Goal: Information Seeking & Learning: Learn about a topic

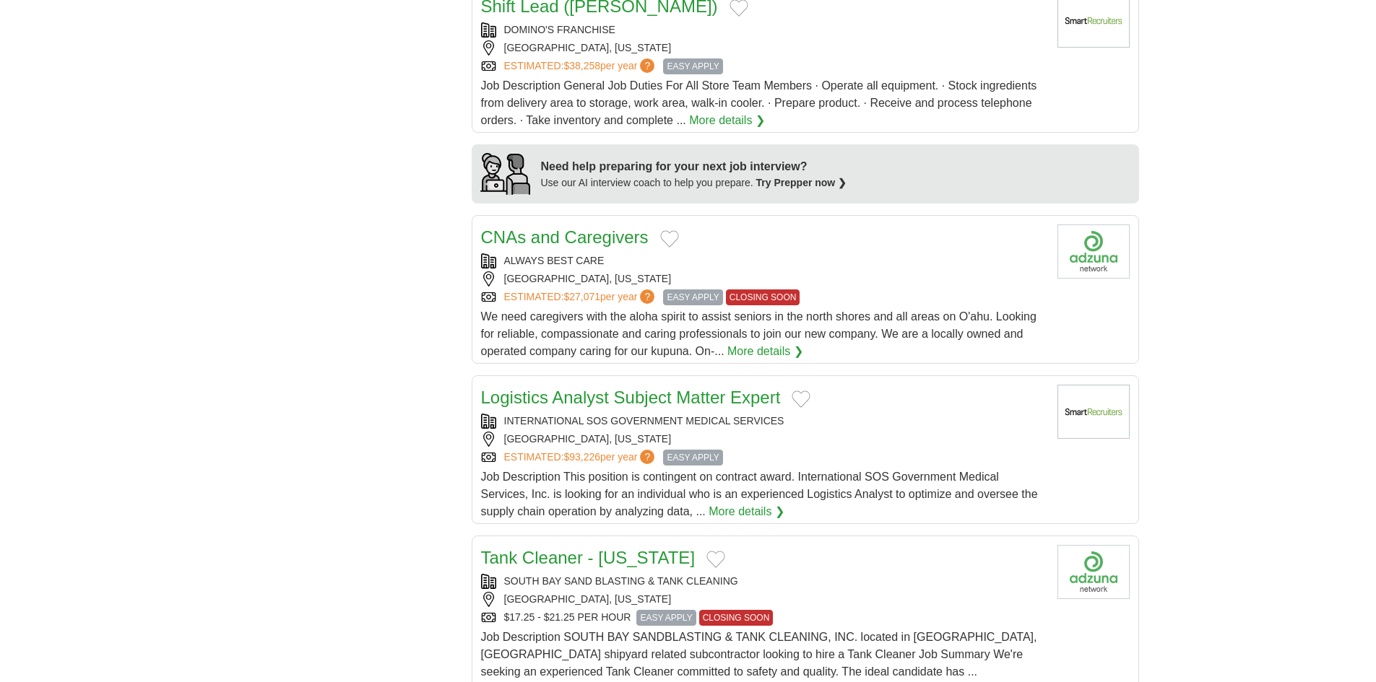
scroll to position [1155, 0]
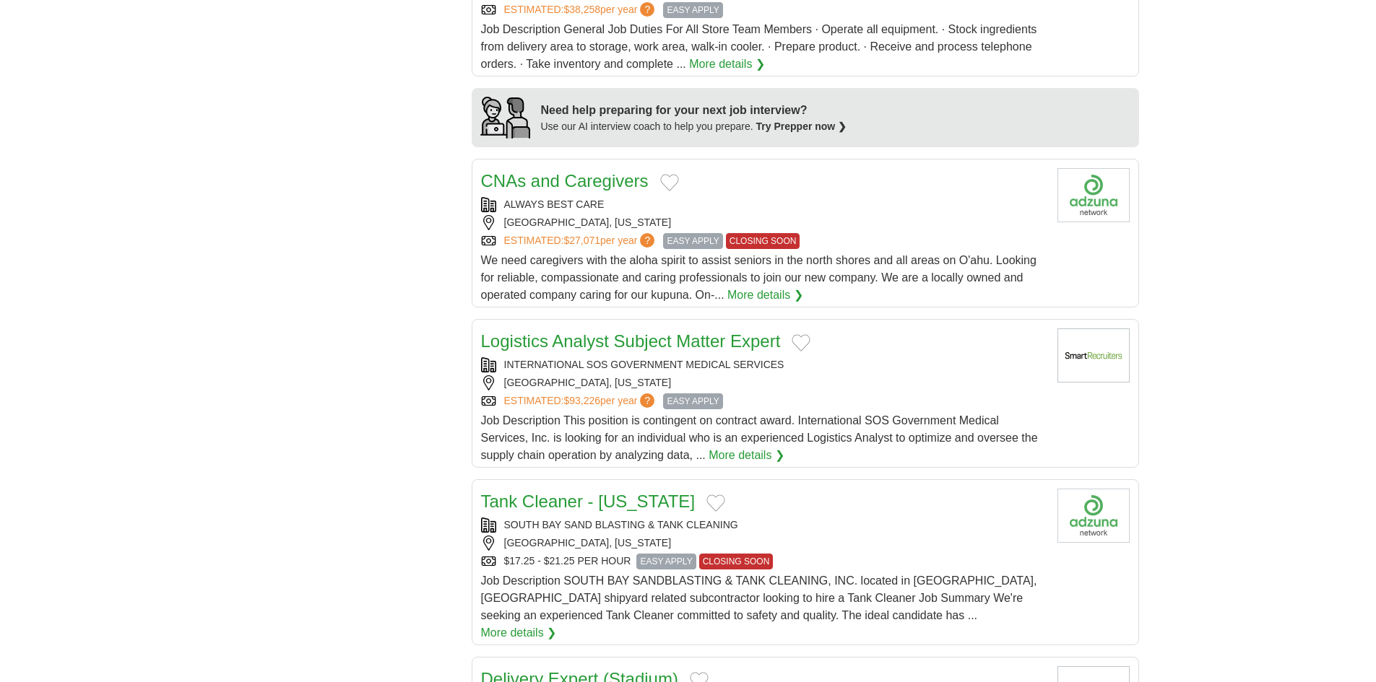
click at [801, 371] on div "INTERNATIONAL SOS GOVERNMENT MEDICAL SERVICES" at bounding box center [763, 364] width 565 height 15
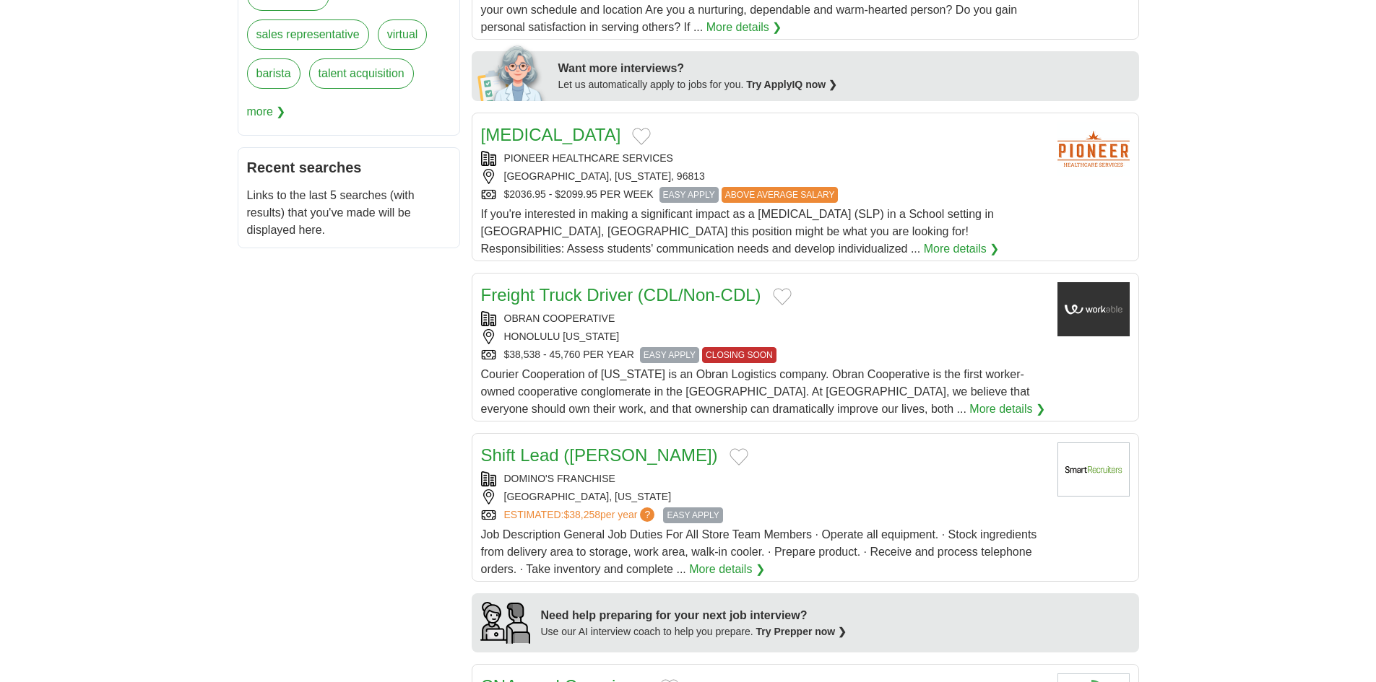
scroll to position [0, 0]
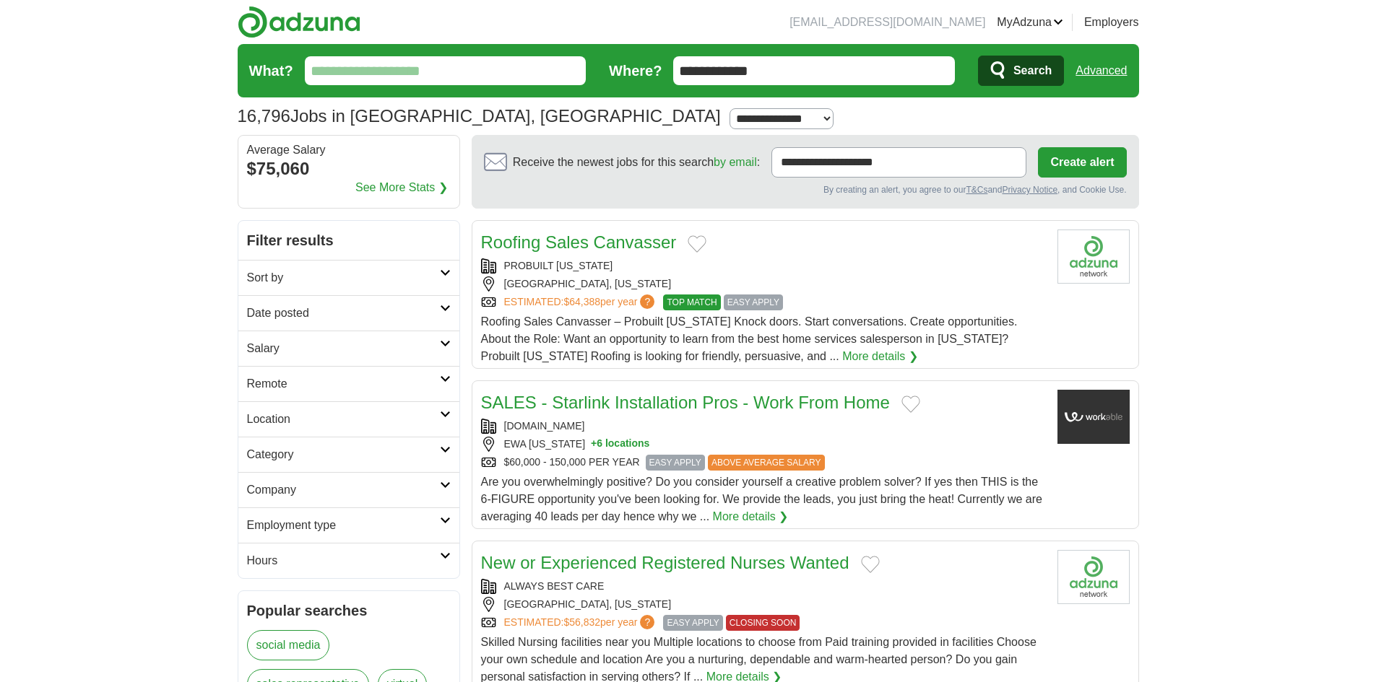
click at [414, 66] on input "What?" at bounding box center [446, 70] width 282 height 29
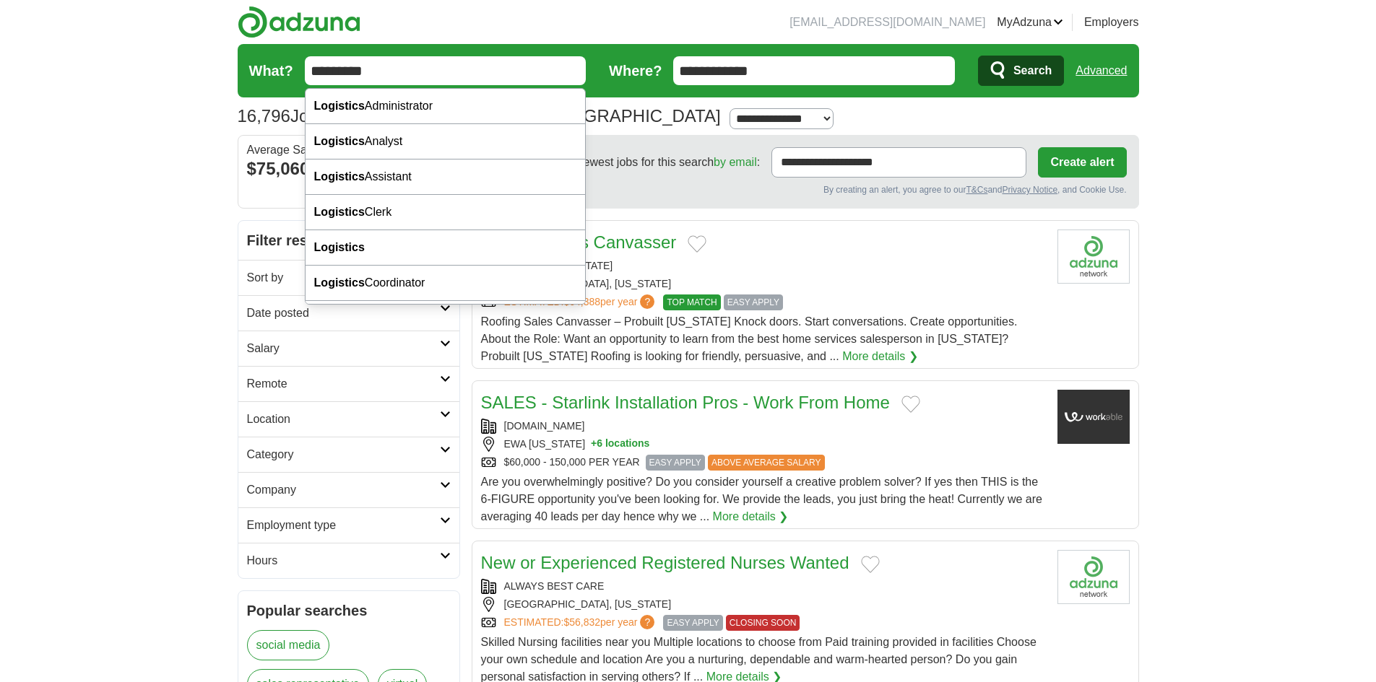
type input "*********"
click at [978, 56] on button "Search" at bounding box center [1021, 71] width 86 height 30
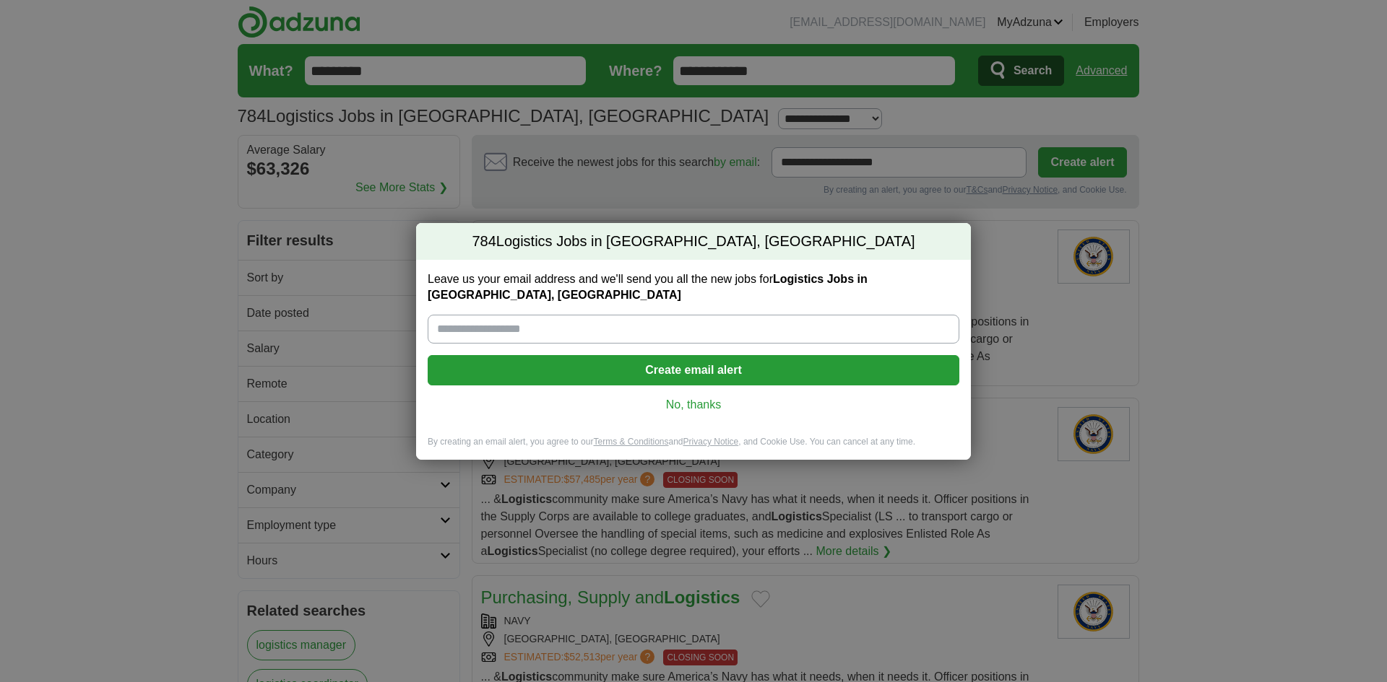
click at [700, 397] on link "No, thanks" at bounding box center [693, 405] width 508 height 16
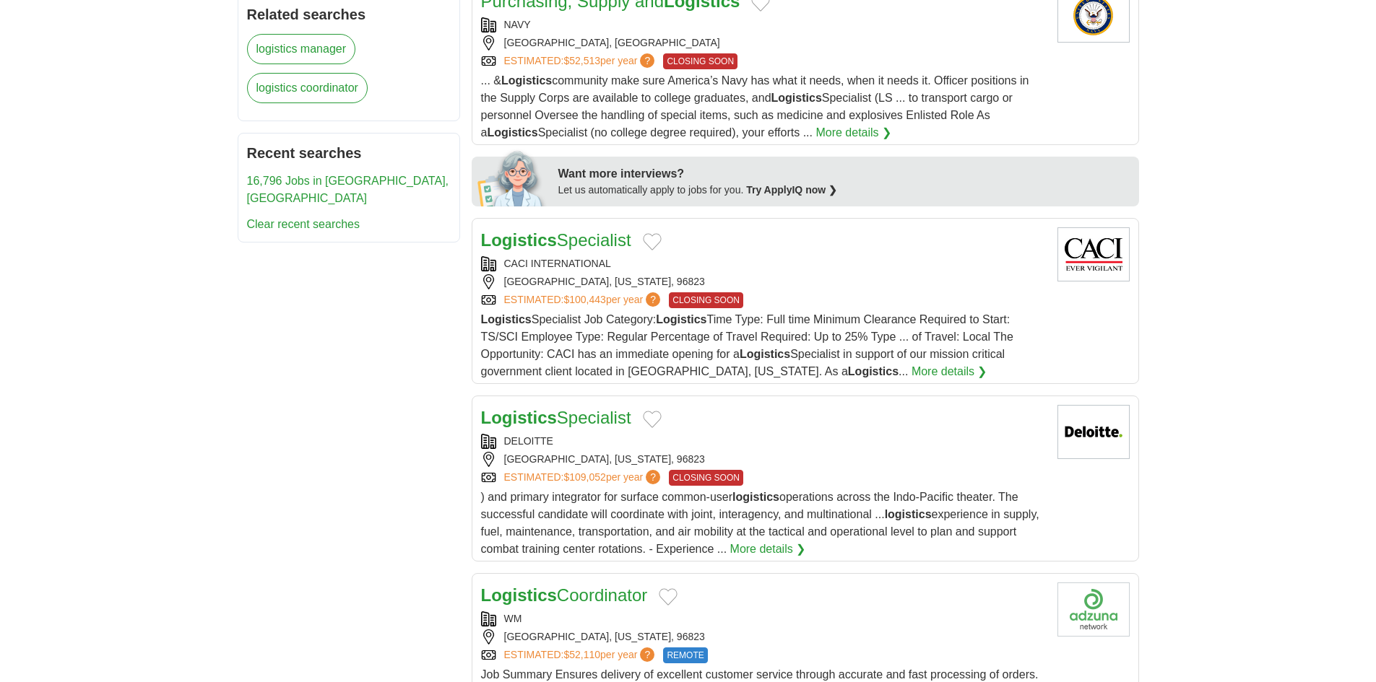
scroll to position [650, 0]
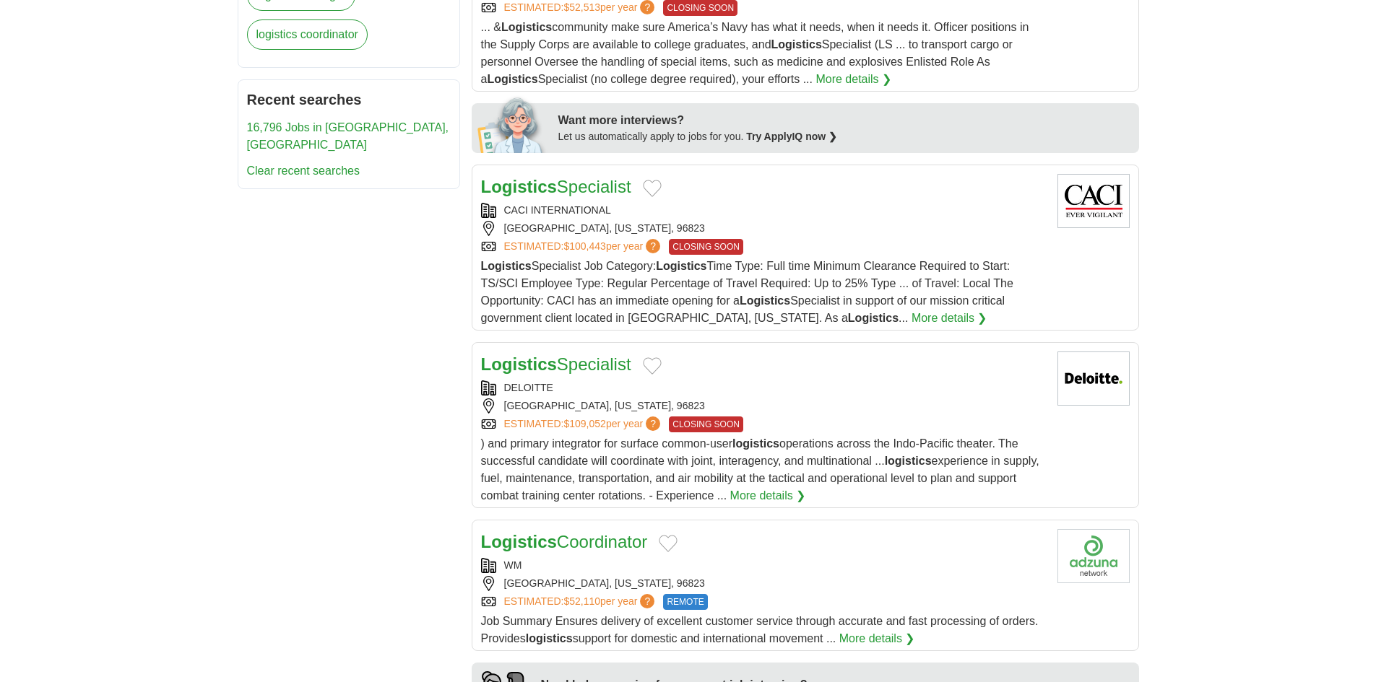
click at [854, 408] on div "HONOLULU, HAWAII, 96823" at bounding box center [763, 406] width 565 height 15
click at [826, 240] on div "ESTIMATED: $100,443 per year ? CLOSING SOON" at bounding box center [763, 247] width 565 height 16
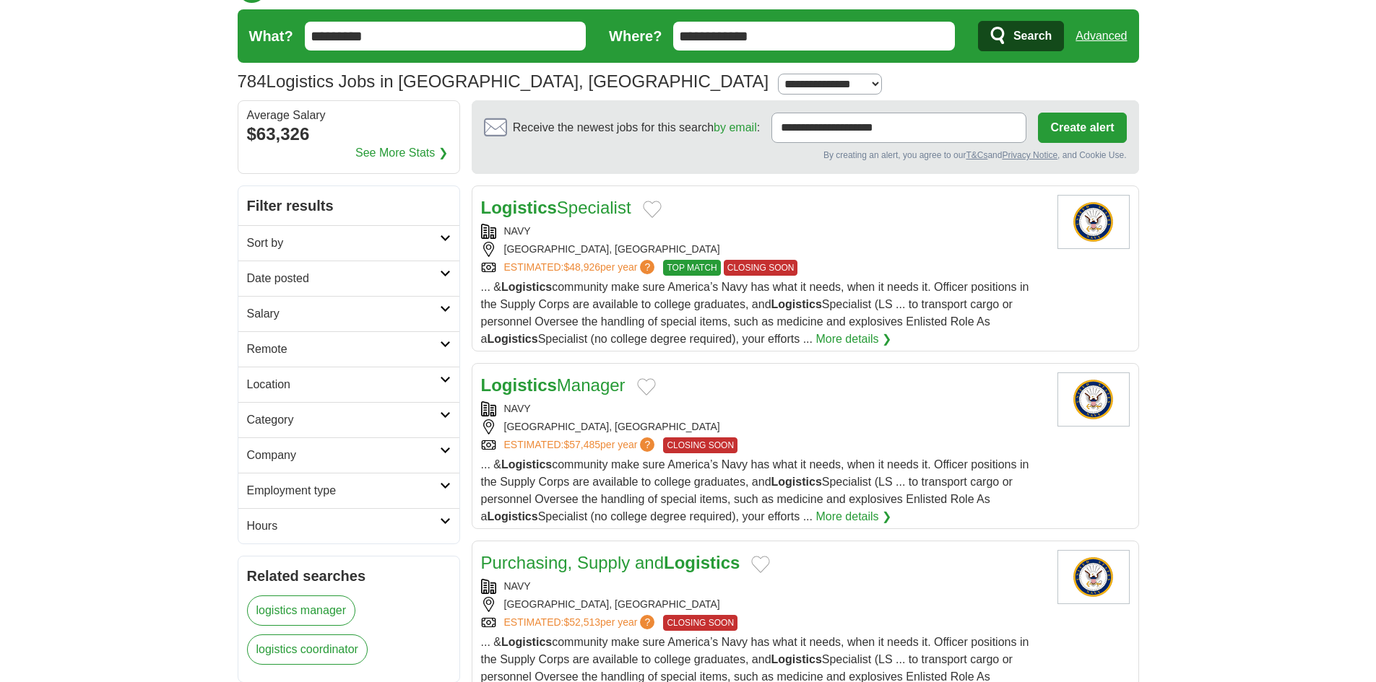
scroll to position [0, 0]
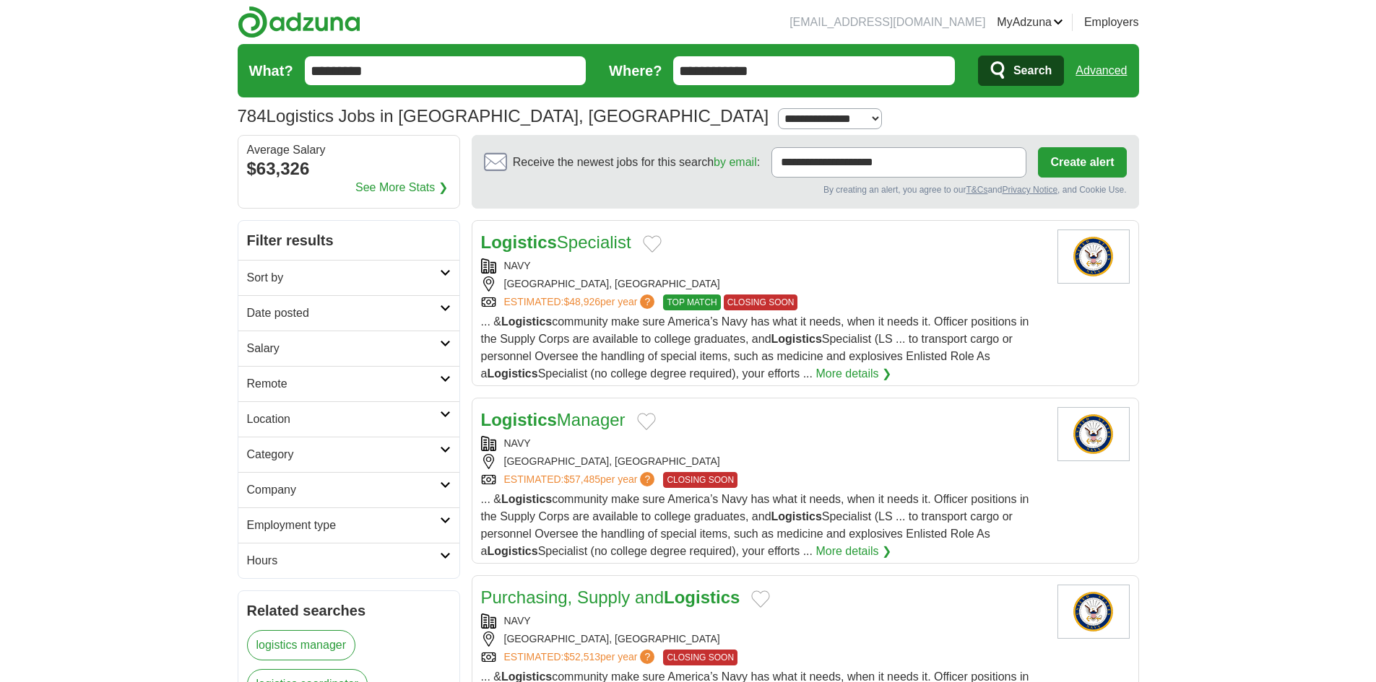
click at [1056, 25] on link "MyAdzuna" at bounding box center [1030, 22] width 66 height 17
click at [0, 0] on link "Resumes" at bounding box center [0, 0] width 0 height 0
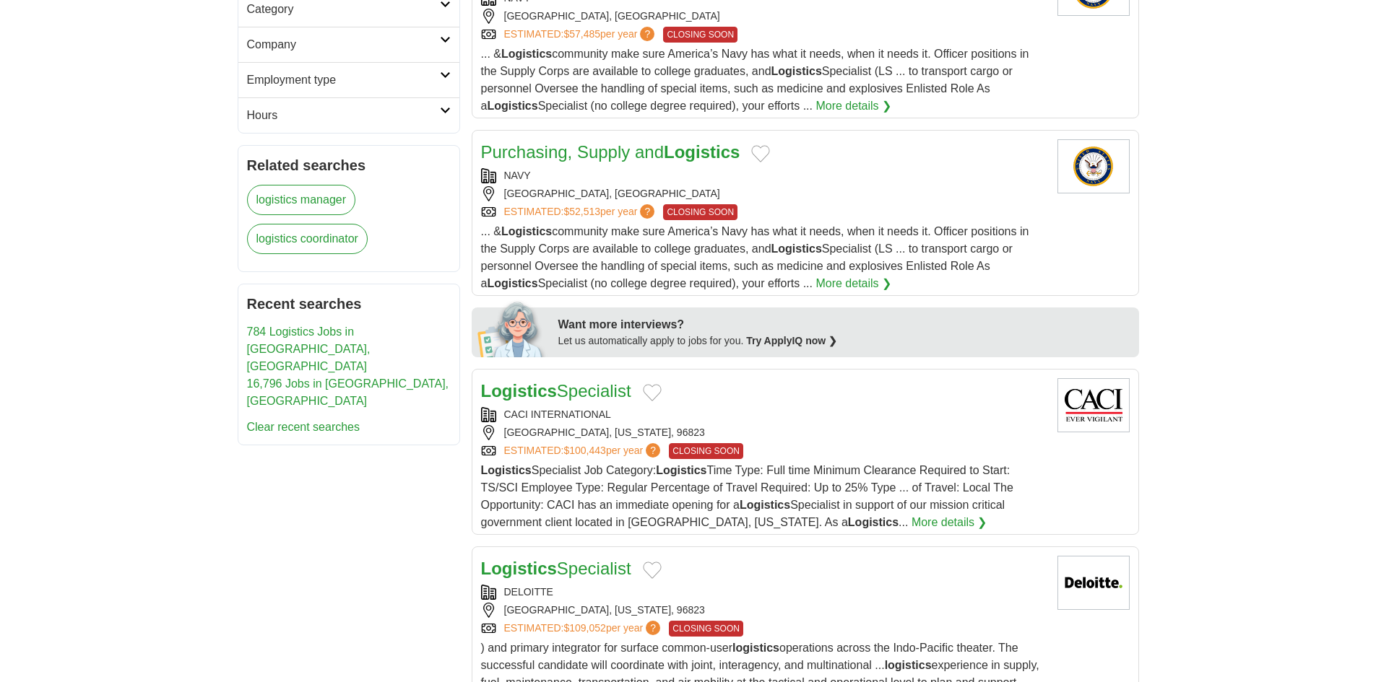
scroll to position [506, 0]
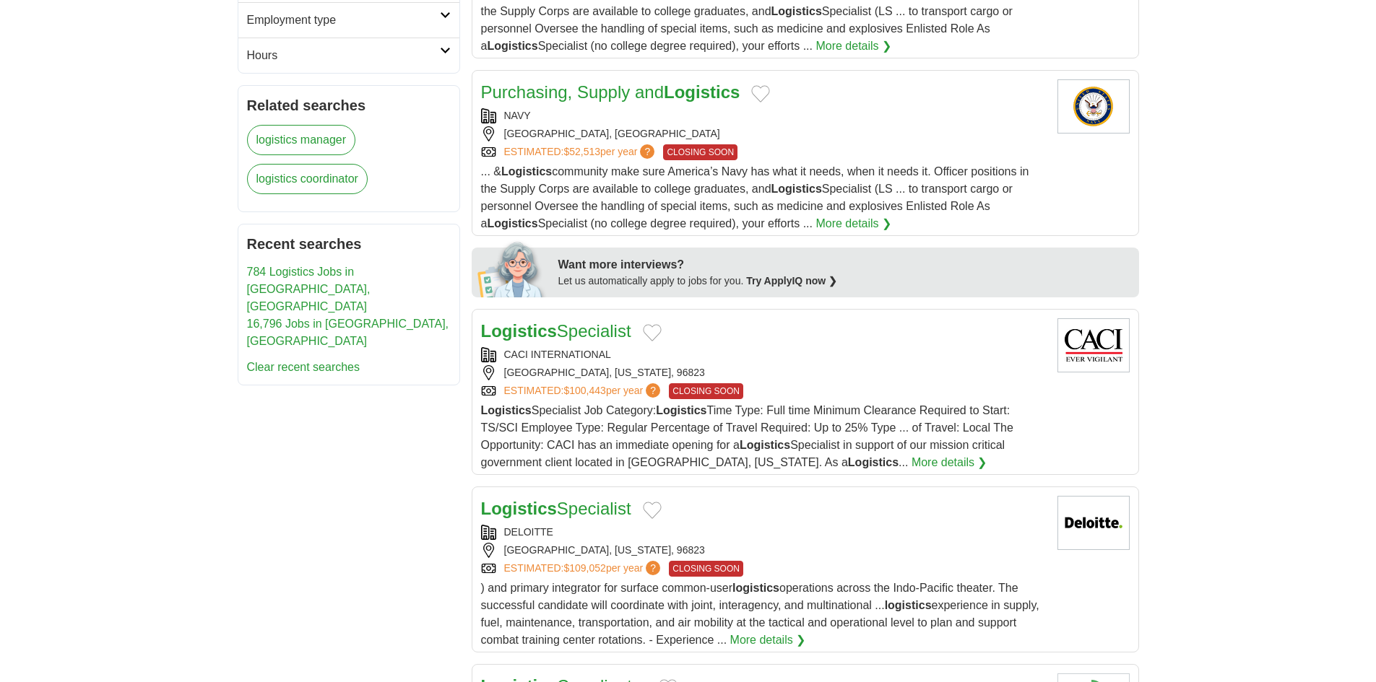
click at [877, 373] on div "HONOLULU, HAWAII, 96823" at bounding box center [763, 372] width 565 height 15
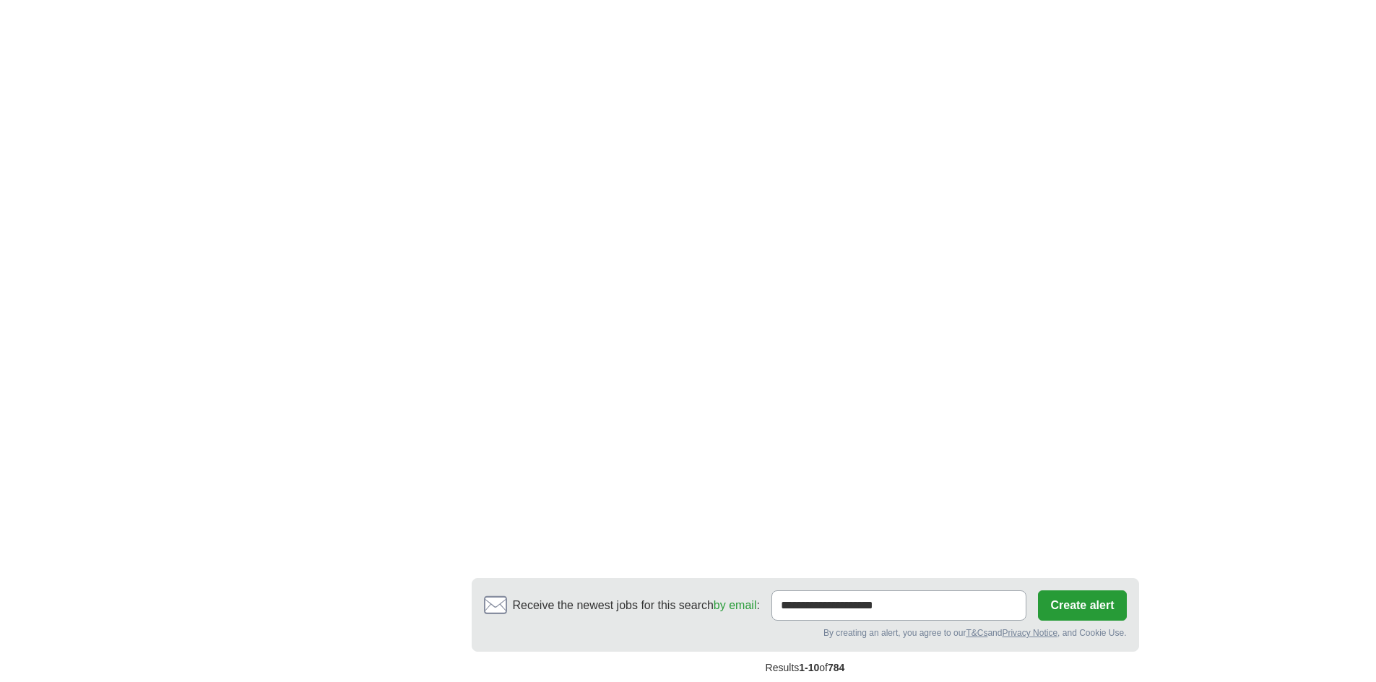
scroll to position [2311, 0]
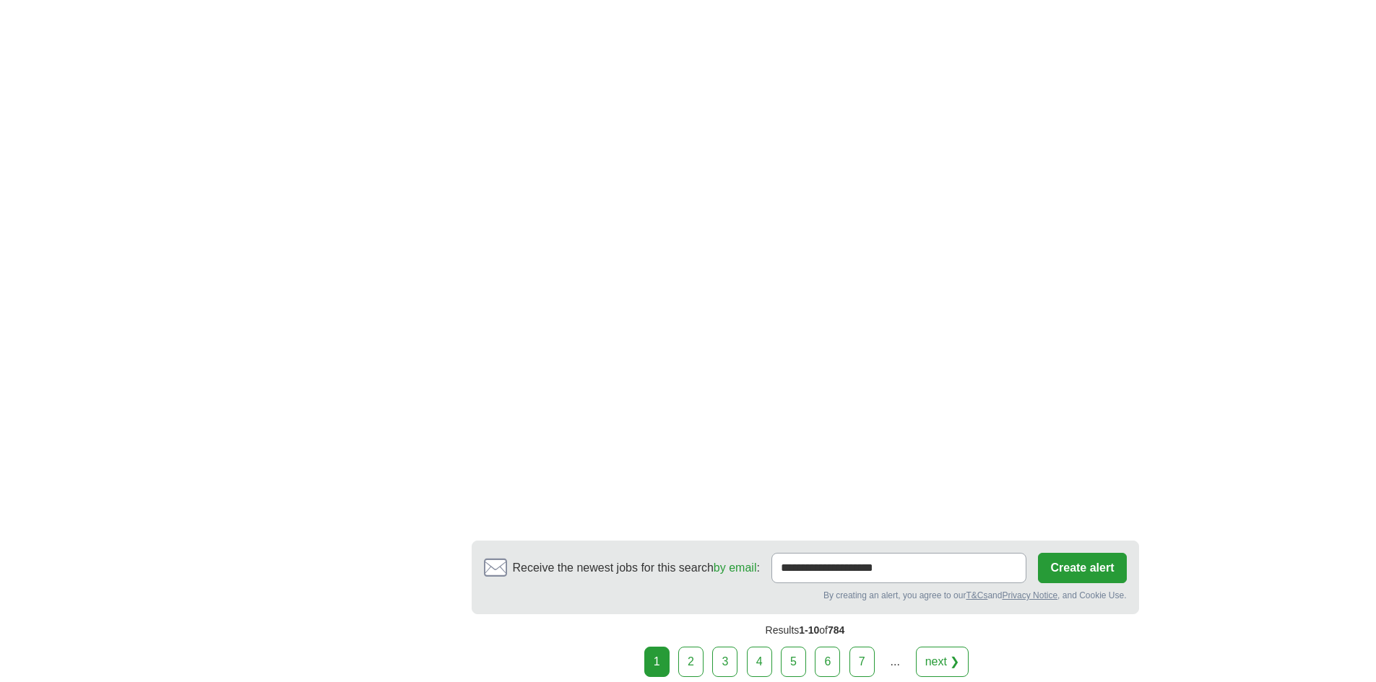
click at [940, 672] on link "next ❯" at bounding box center [942, 662] width 53 height 30
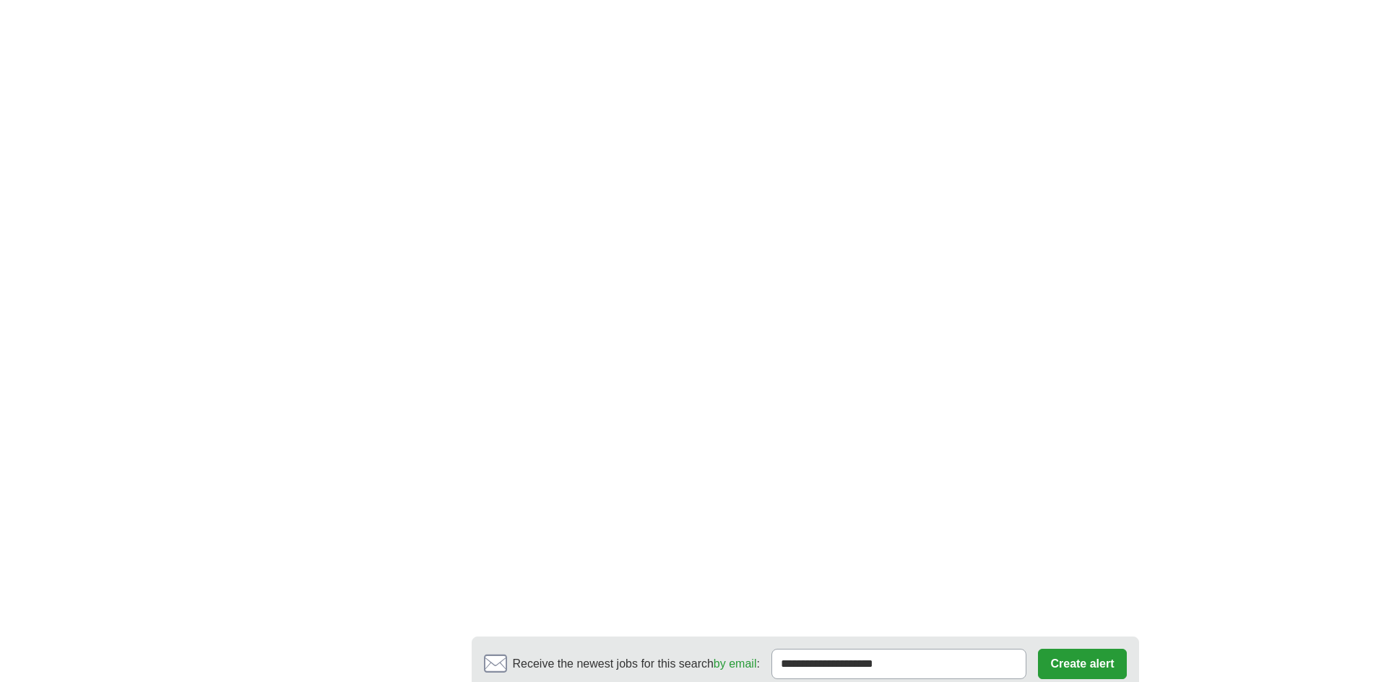
scroll to position [2455, 0]
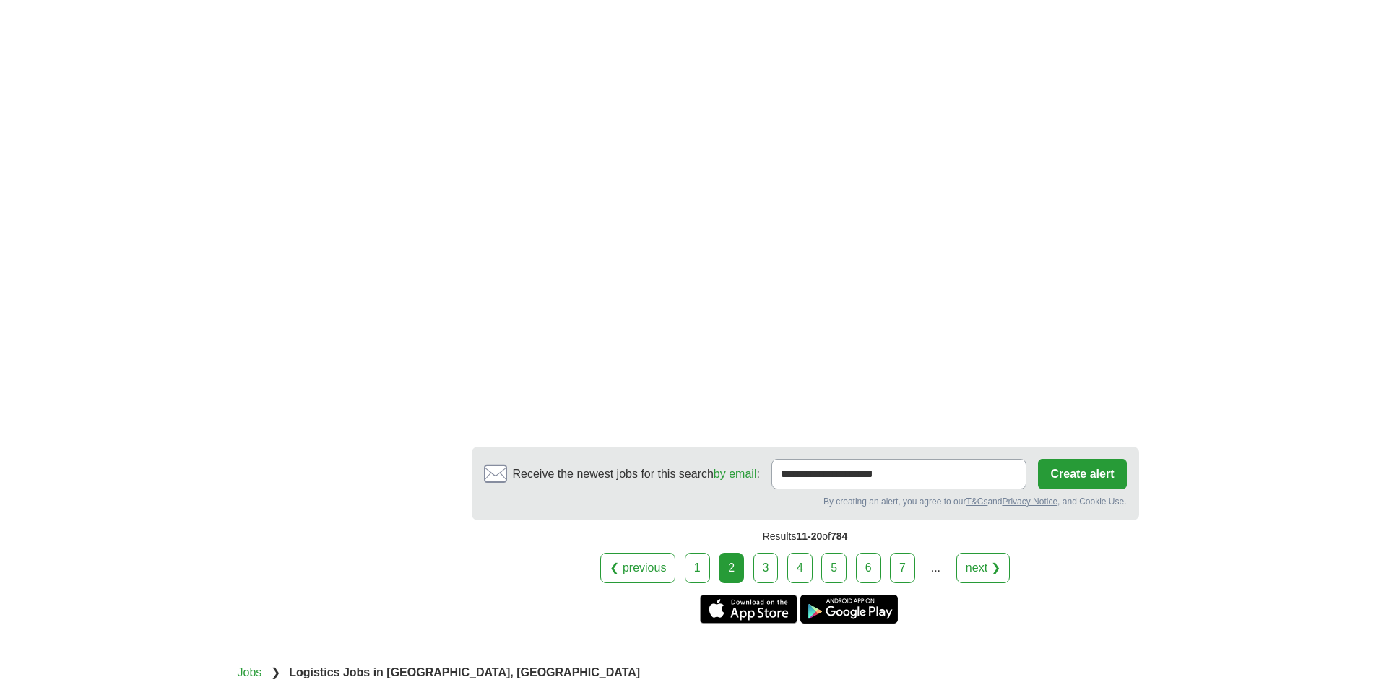
click at [973, 563] on link "next ❯" at bounding box center [982, 568] width 53 height 30
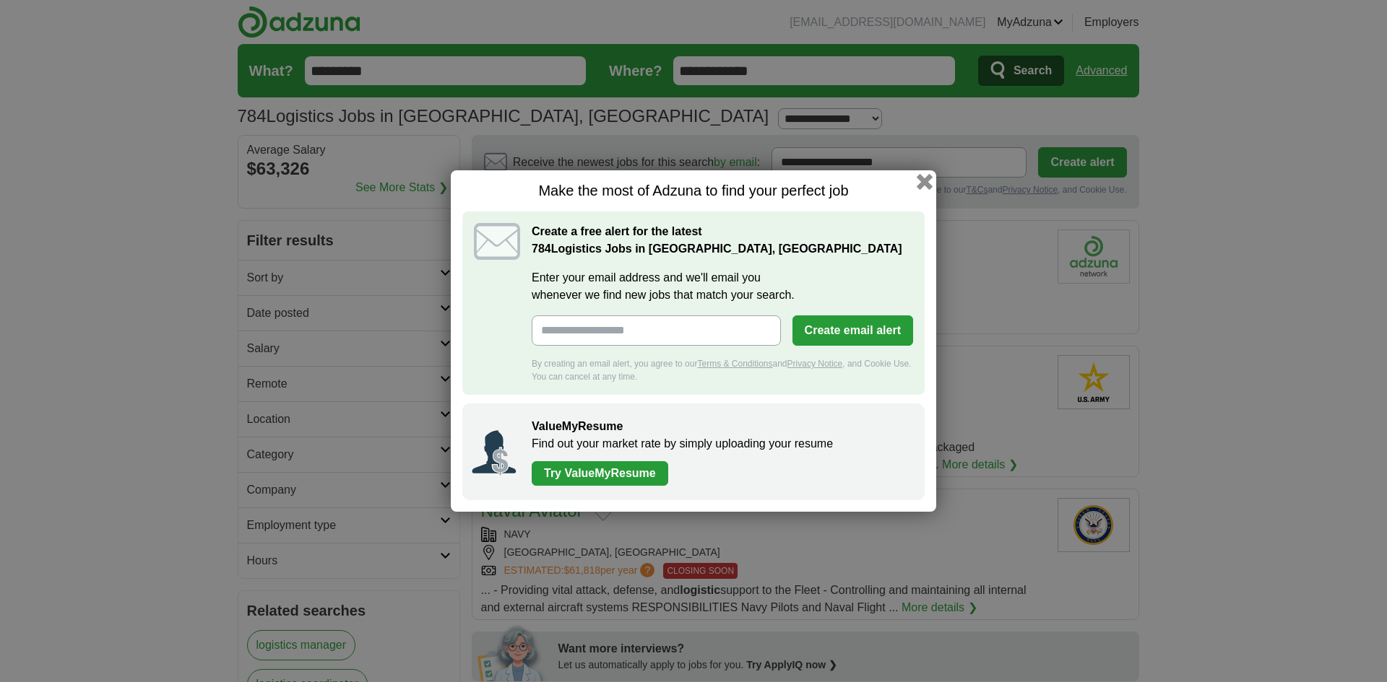
click at [921, 177] on button "button" at bounding box center [924, 182] width 16 height 16
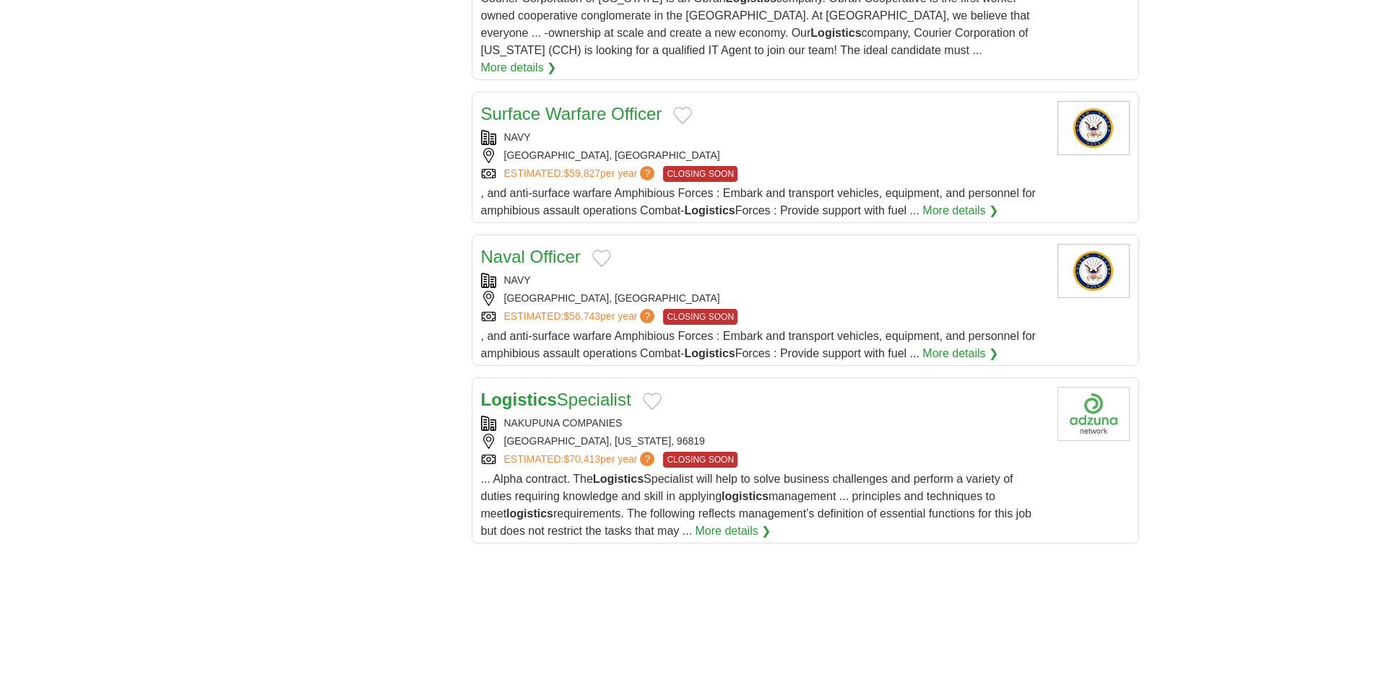
scroll to position [1517, 0]
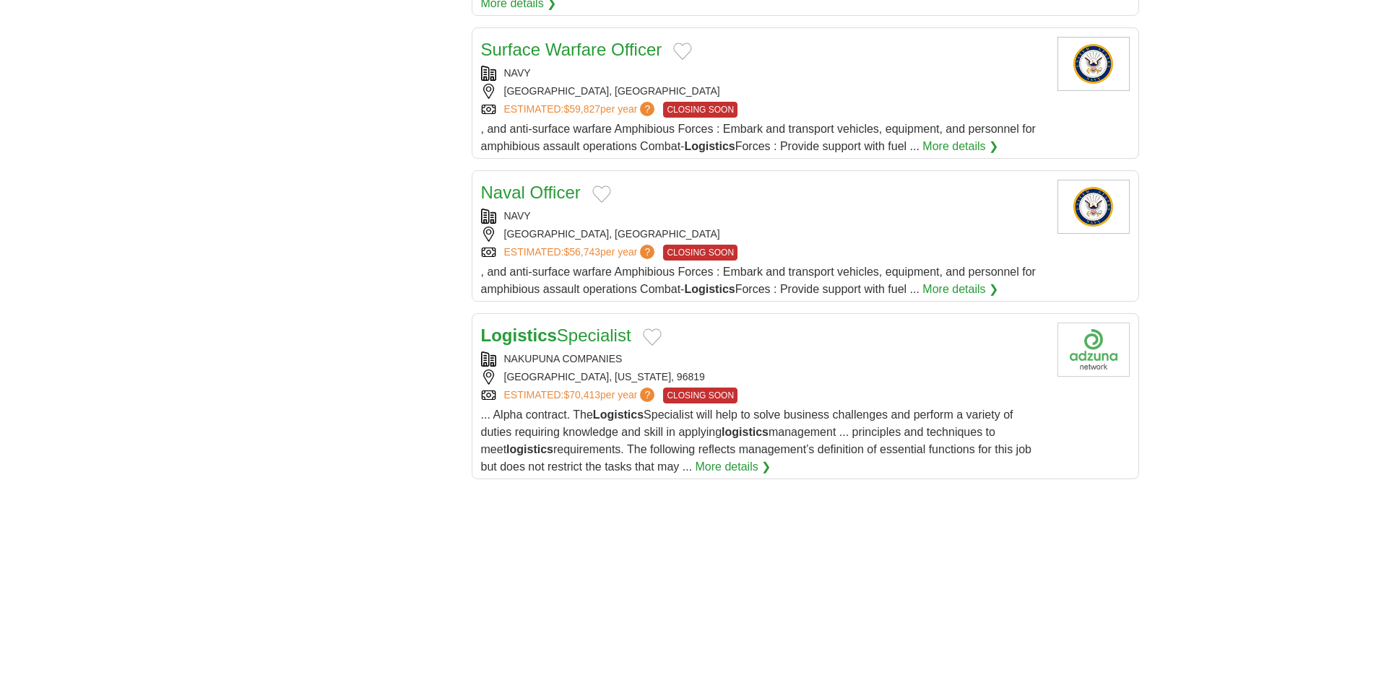
click at [864, 388] on div "ESTIMATED: $70,413 per year ? CLOSING SOON" at bounding box center [763, 396] width 565 height 16
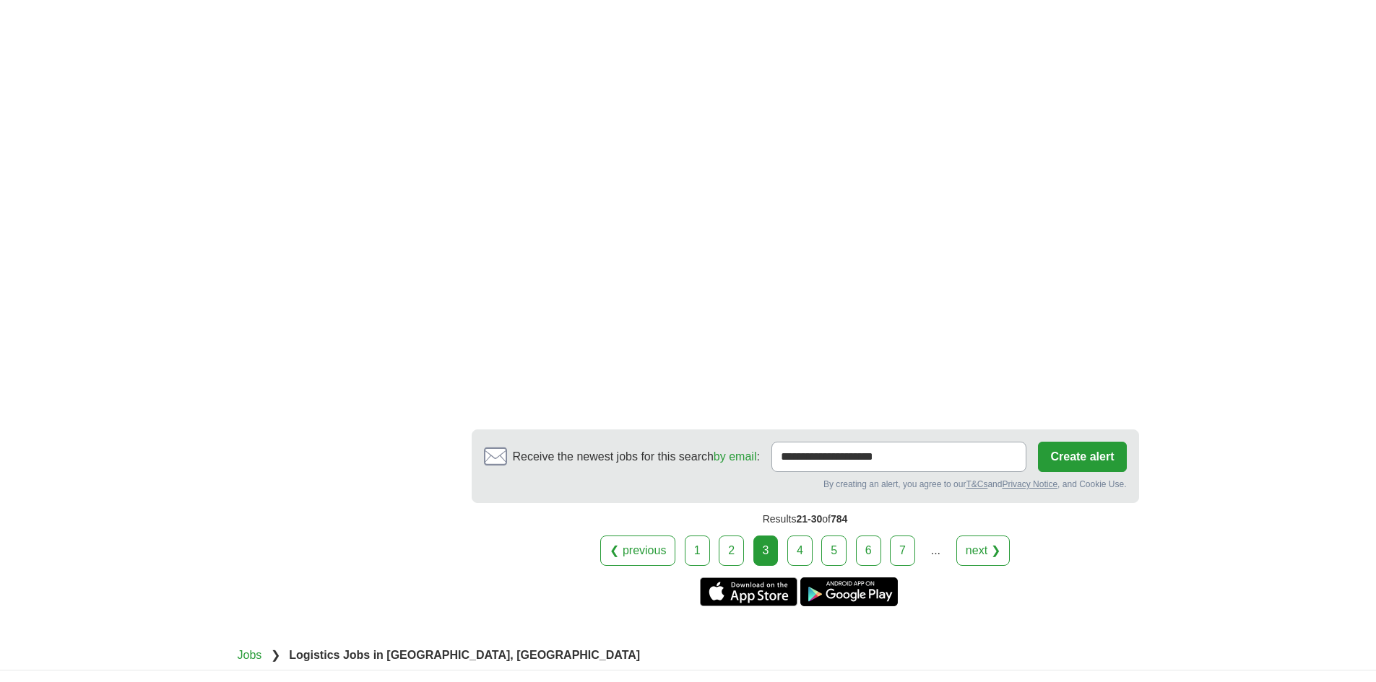
scroll to position [2383, 0]
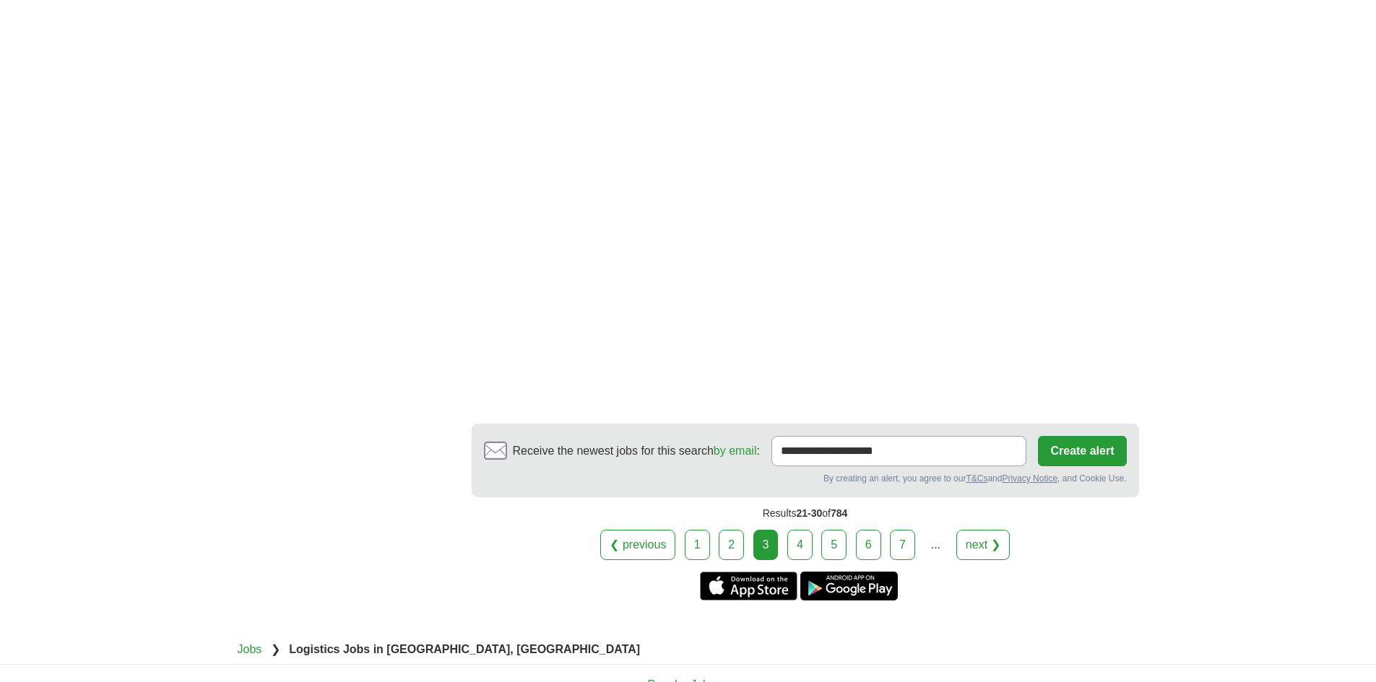
click at [987, 536] on link "next ❯" at bounding box center [982, 545] width 53 height 30
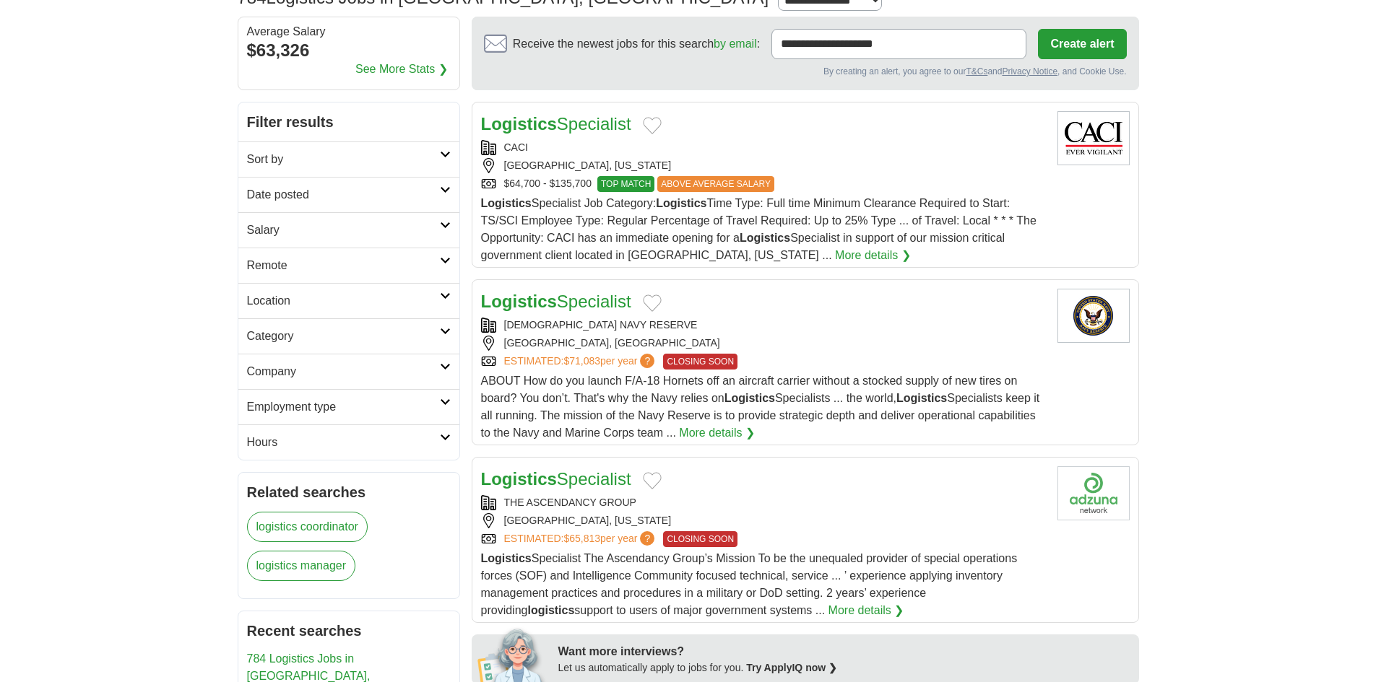
scroll to position [144, 0]
